Goal: Task Accomplishment & Management: Complete application form

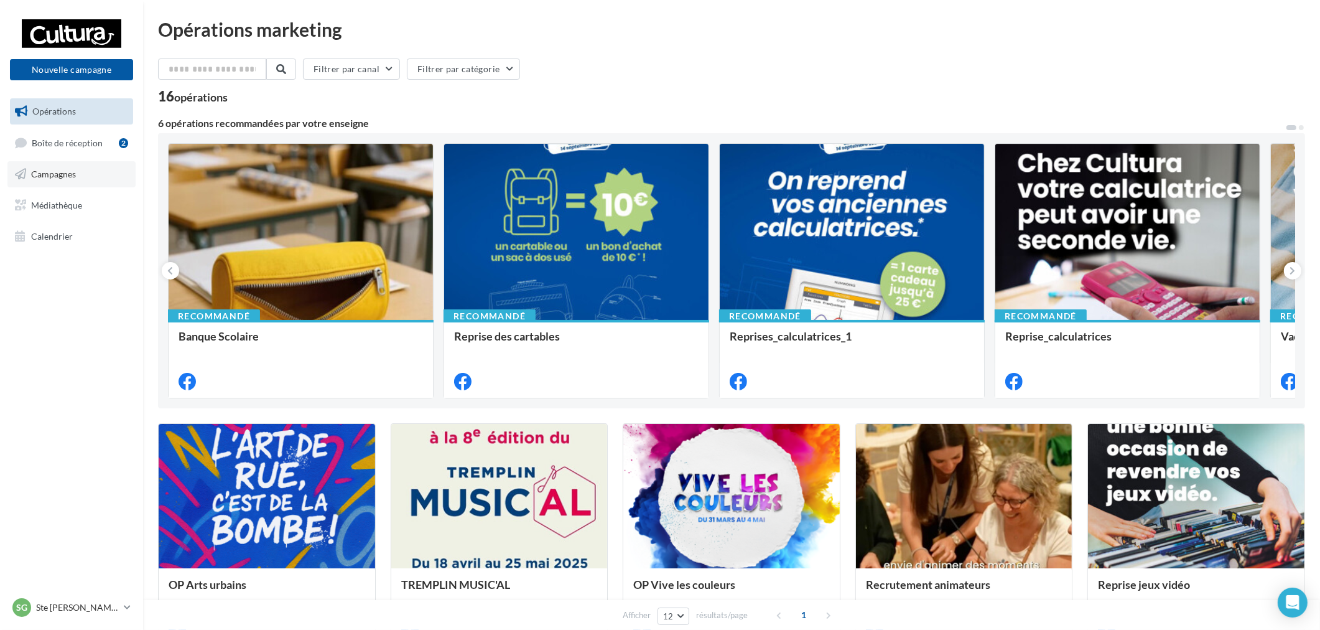
click at [86, 177] on link "Campagnes" at bounding box center [71, 174] width 128 height 26
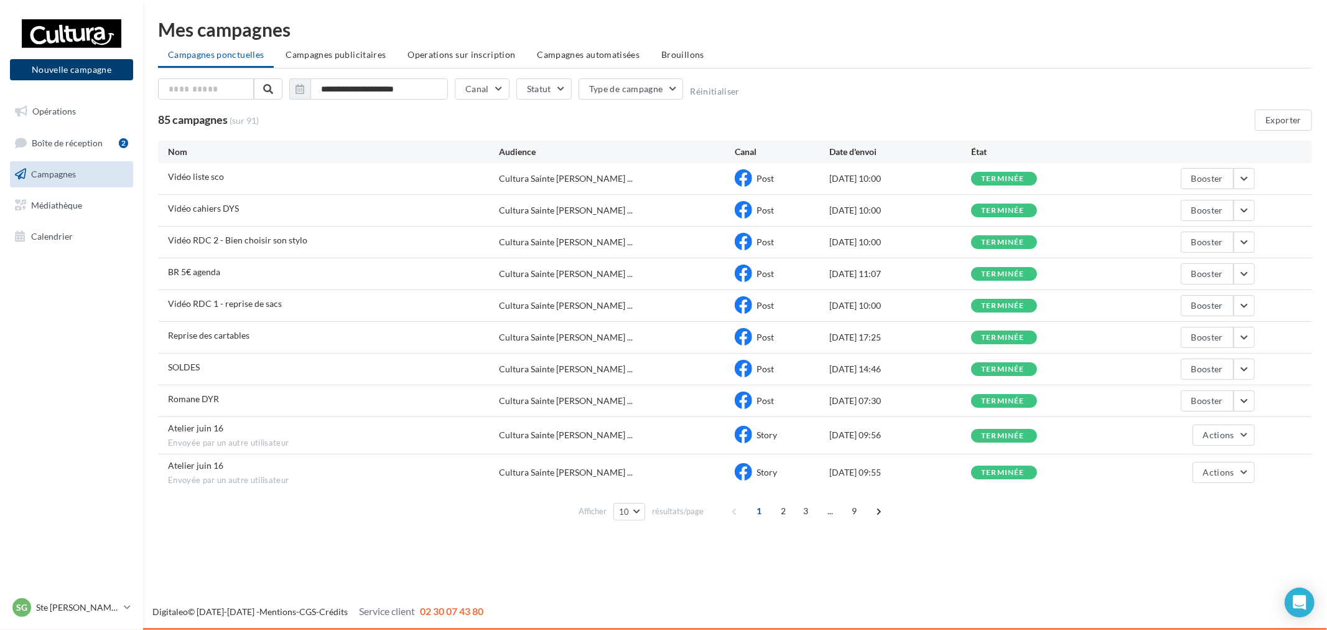
click at [92, 70] on button "Nouvelle campagne" at bounding box center [71, 69] width 123 height 21
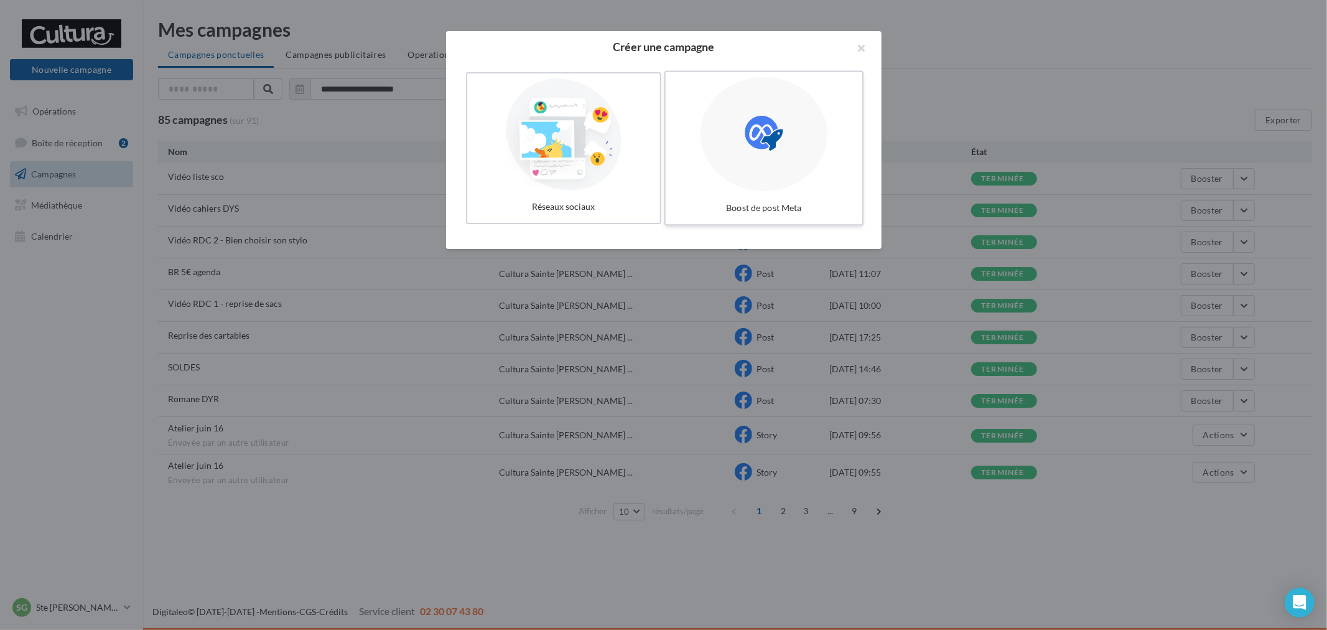
click at [755, 153] on div at bounding box center [763, 134] width 127 height 114
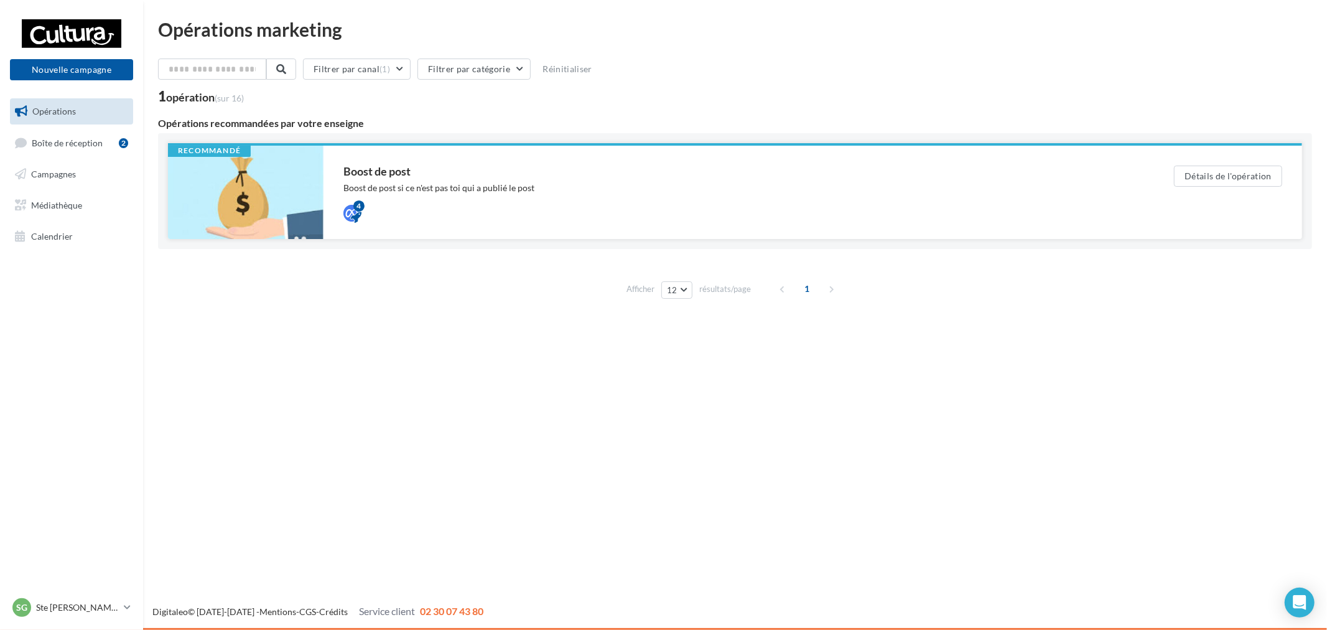
click at [949, 197] on div "Boost de post Boost de post si ce n'est pas toi qui a publié le post 4" at bounding box center [738, 191] width 791 height 53
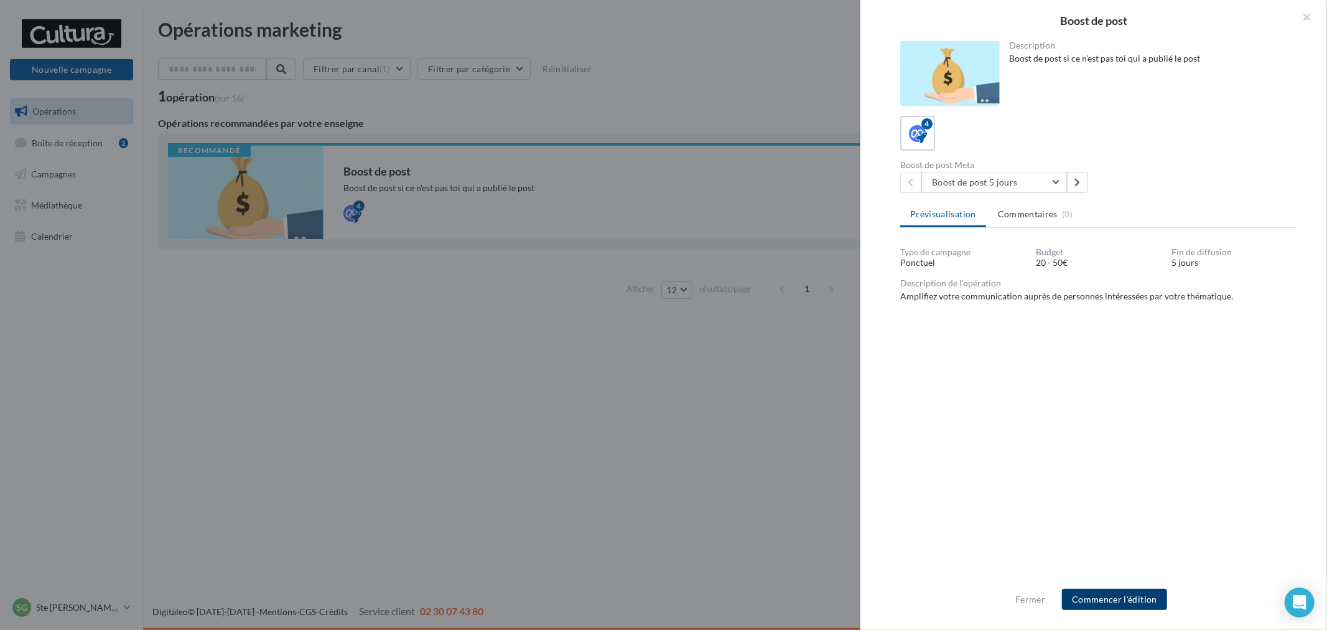
click at [1155, 608] on button "Commencer l'édition" at bounding box center [1114, 598] width 105 height 21
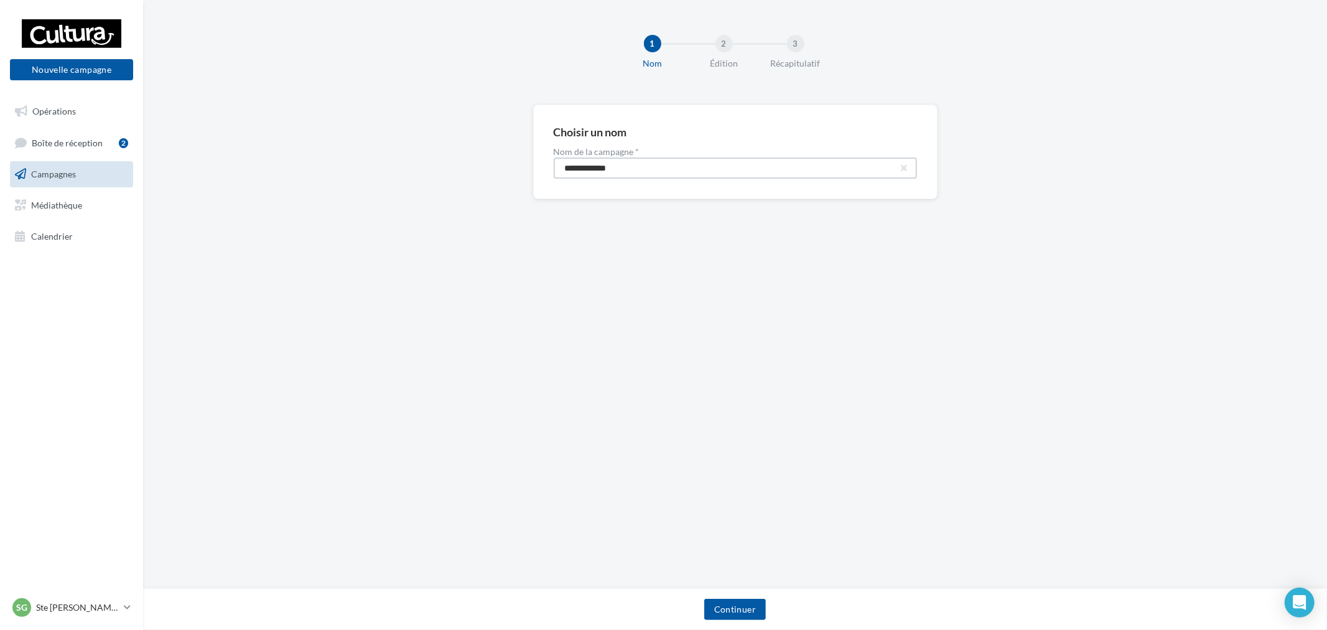
drag, startPoint x: 532, startPoint y: 162, endPoint x: 312, endPoint y: 154, distance: 219.8
click at [387, 156] on div "**********" at bounding box center [735, 172] width 1184 height 134
paste input "text"
type input "**********"
click at [750, 610] on button "Continuer" at bounding box center [735, 608] width 62 height 21
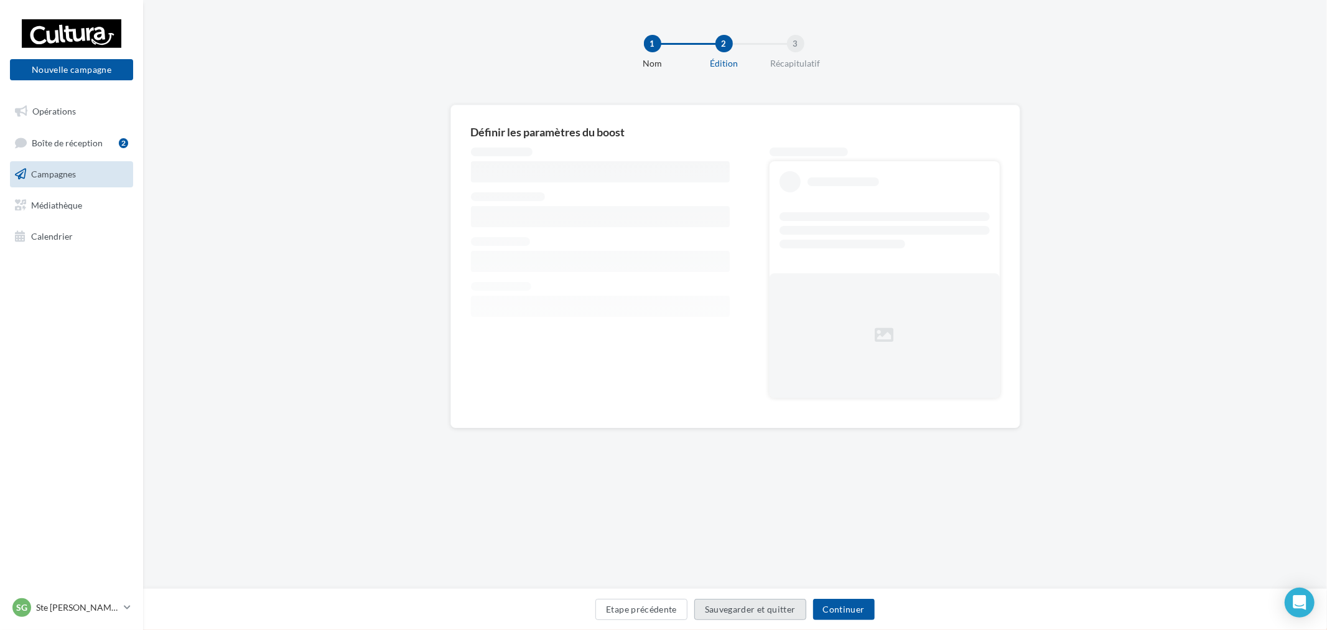
click at [755, 605] on button "Sauvegarder et quitter" at bounding box center [750, 608] width 112 height 21
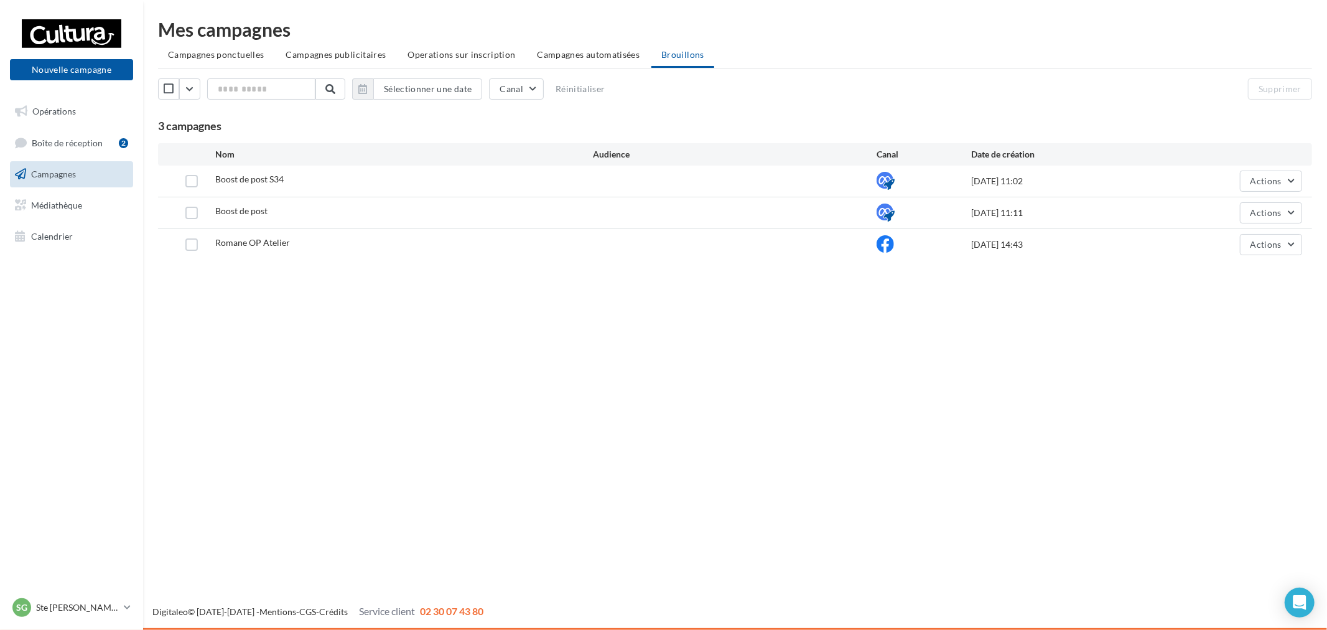
click at [260, 179] on span "Boost de post S34" at bounding box center [249, 179] width 68 height 11
click at [1241, 179] on button "Actions" at bounding box center [1271, 180] width 62 height 21
click at [1239, 210] on button "Editer" at bounding box center [1240, 210] width 124 height 32
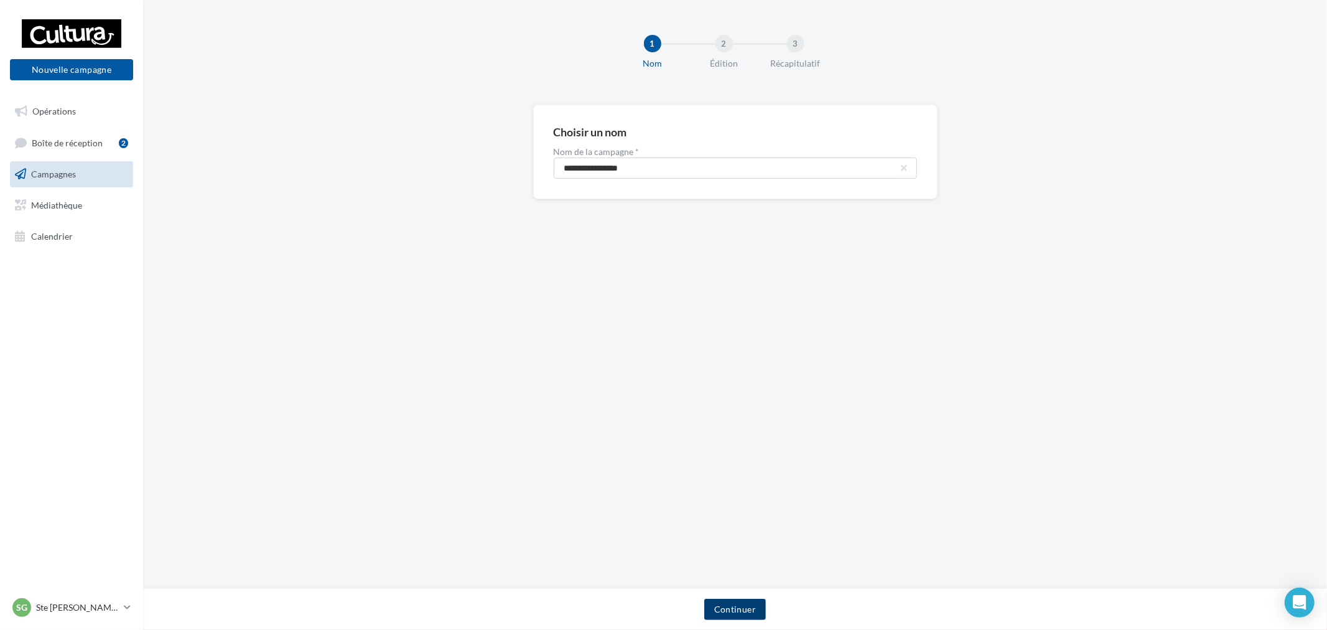
click at [722, 608] on button "Continuer" at bounding box center [735, 608] width 62 height 21
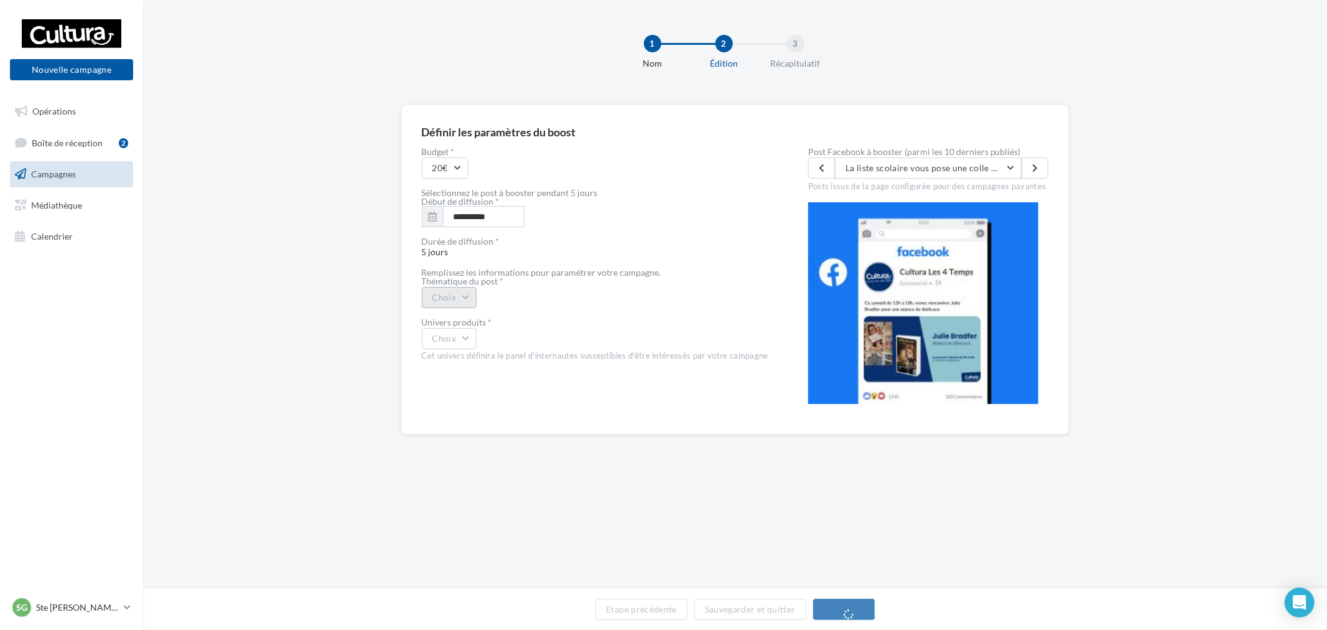
click at [456, 295] on button "Choix" at bounding box center [449, 297] width 55 height 21
click at [485, 406] on div "Autre" at bounding box center [499, 422] width 154 height 32
click at [432, 320] on div "**********" at bounding box center [595, 280] width 347 height 266
click at [449, 357] on button "Choix" at bounding box center [449, 350] width 55 height 21
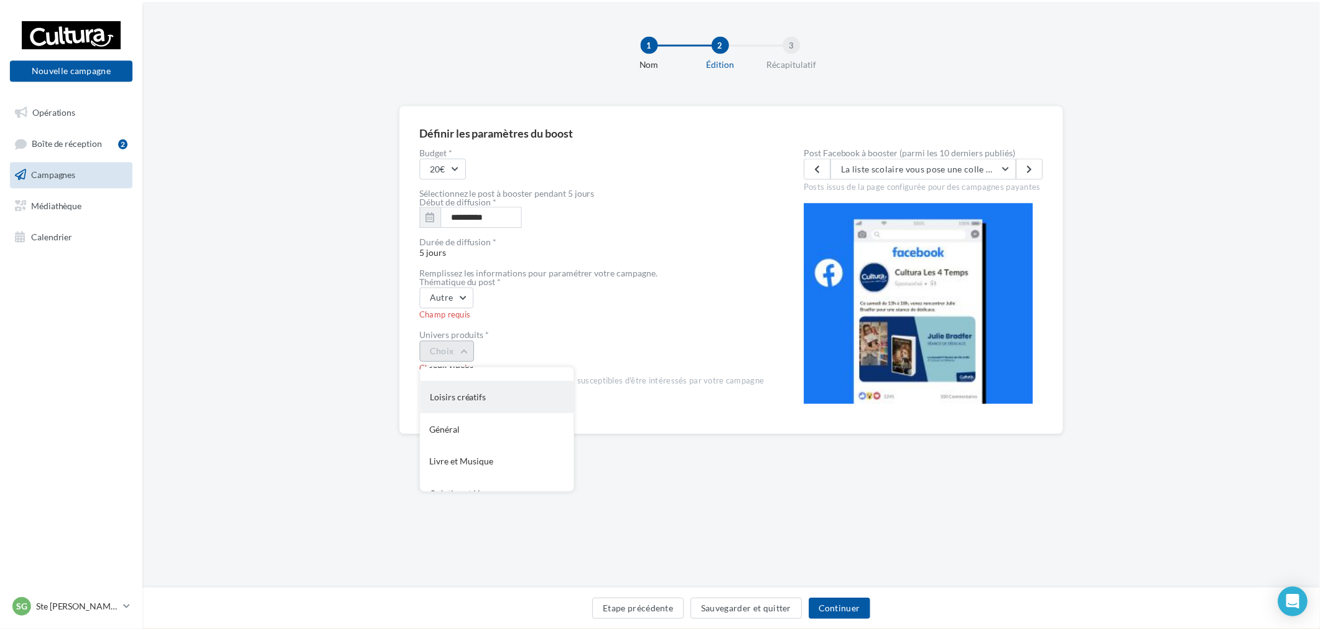
scroll to position [101, 0]
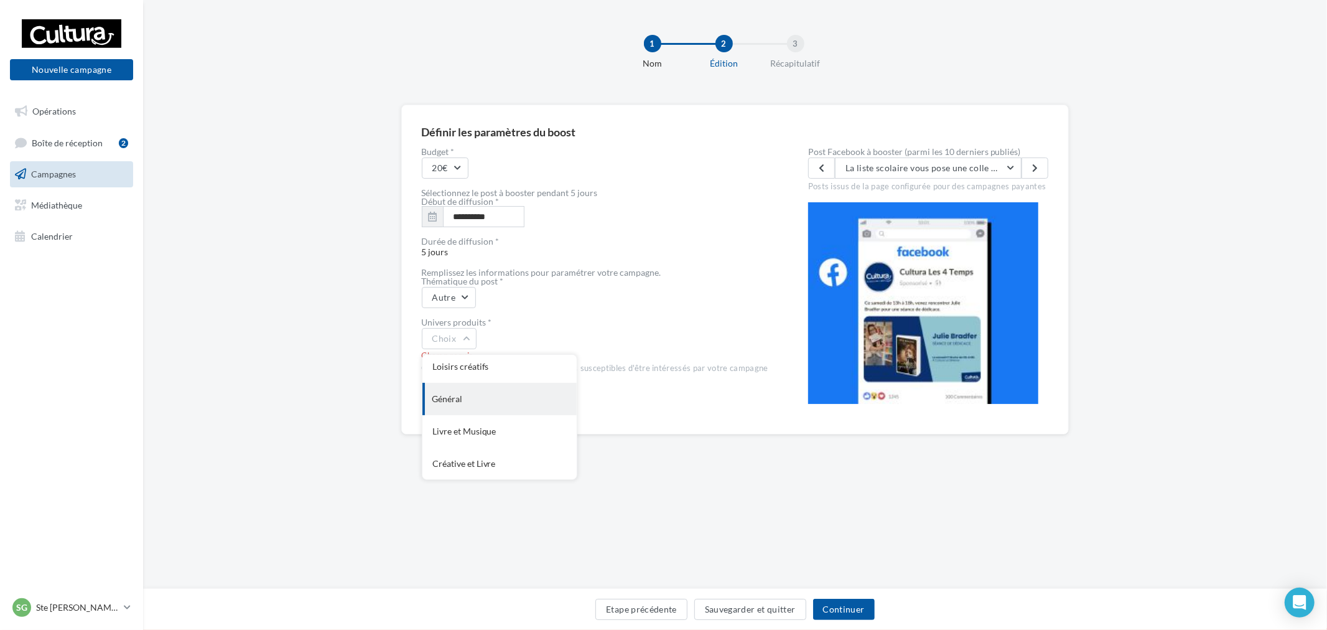
click at [456, 409] on div "Général" at bounding box center [499, 399] width 154 height 32
click at [933, 172] on button "La liste scolaire vous pose une colle ? On s'en occupe pour vous ✂️ 📩 liste-sco…" at bounding box center [928, 167] width 187 height 21
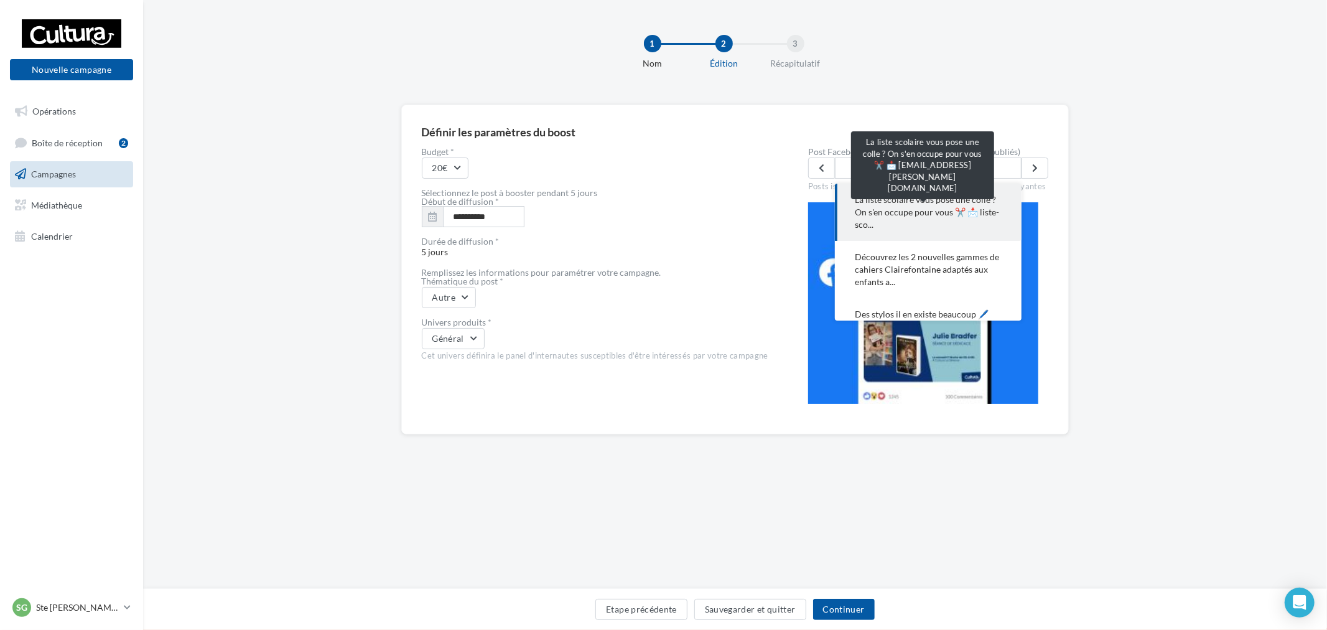
click at [939, 202] on span "La liste scolaire vous pose une colle ? On s'en occupe pour vous ✂️ 📩 liste-sco…" at bounding box center [928, 211] width 147 height 37
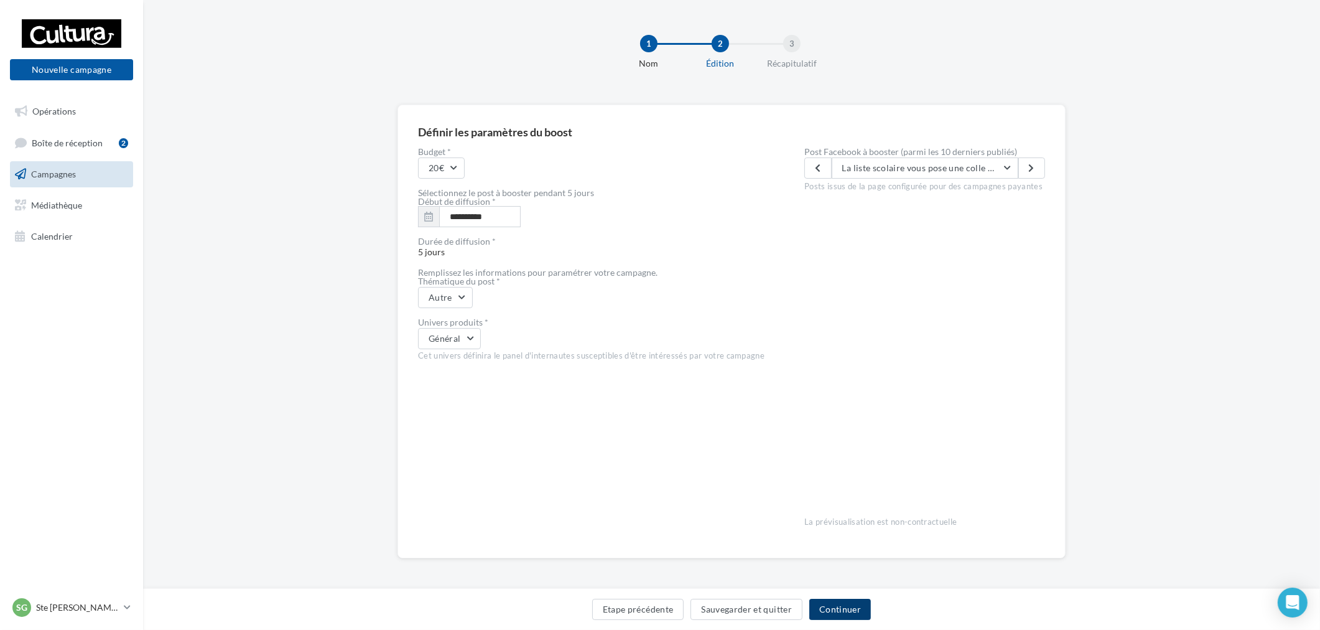
click at [857, 616] on button "Continuer" at bounding box center [840, 608] width 62 height 21
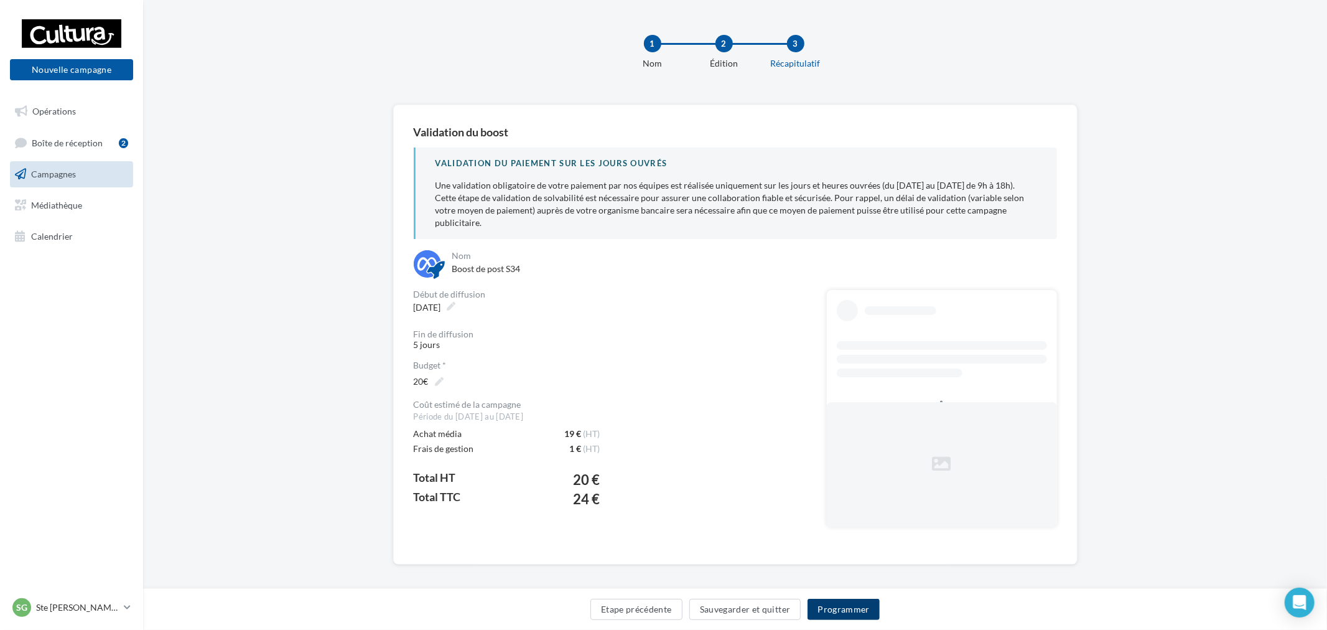
click at [837, 613] on button "Programmer" at bounding box center [843, 608] width 72 height 21
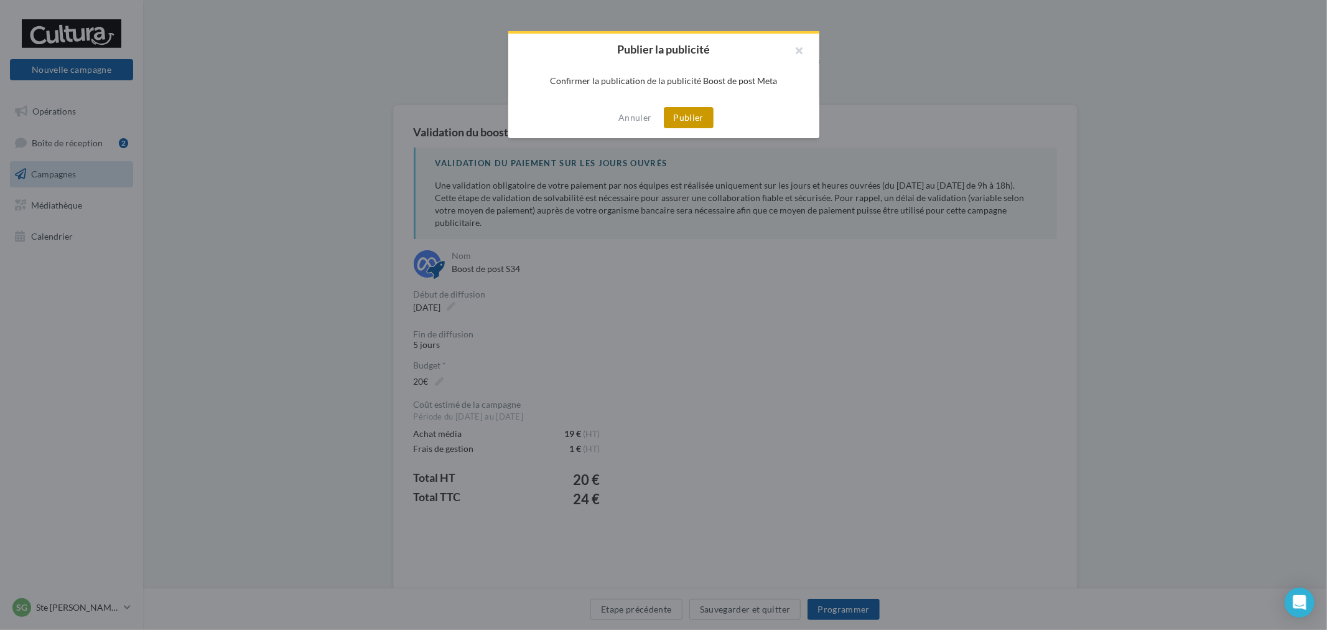
click at [681, 111] on button "Publier" at bounding box center [689, 117] width 50 height 21
